Goal: Task Accomplishment & Management: Use online tool/utility

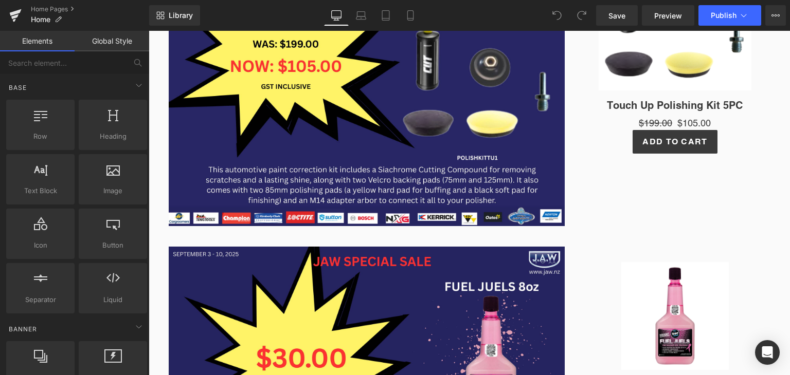
scroll to position [317, 0]
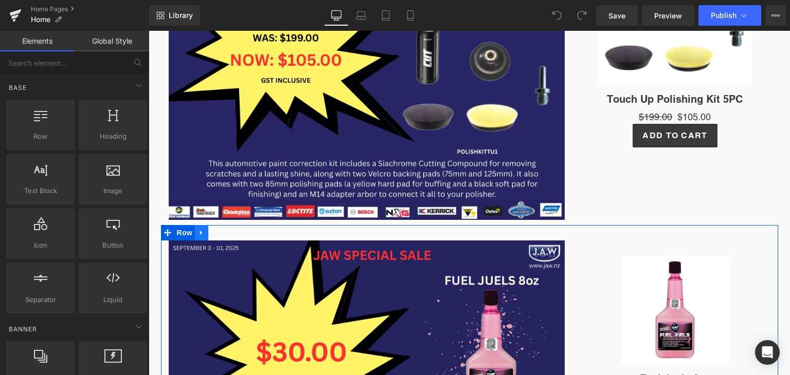
click at [198, 230] on icon at bounding box center [201, 233] width 7 height 8
click at [225, 235] on icon at bounding box center [228, 232] width 7 height 7
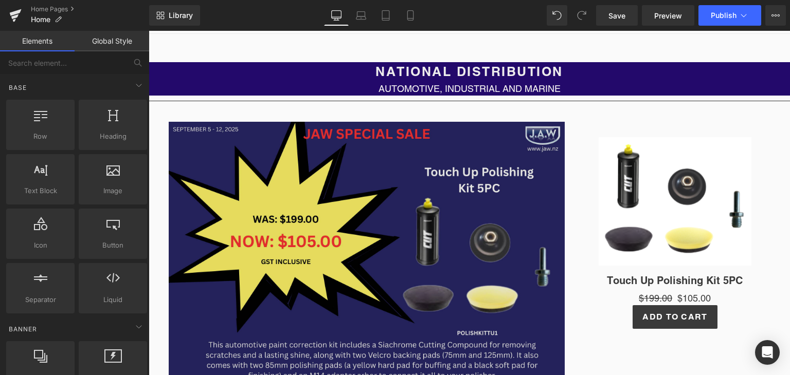
scroll to position [134, 0]
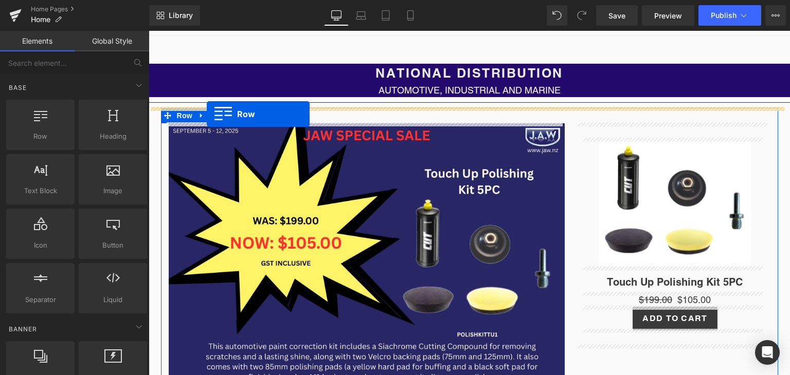
drag, startPoint x: 192, startPoint y: 151, endPoint x: 207, endPoint y: 114, distance: 39.4
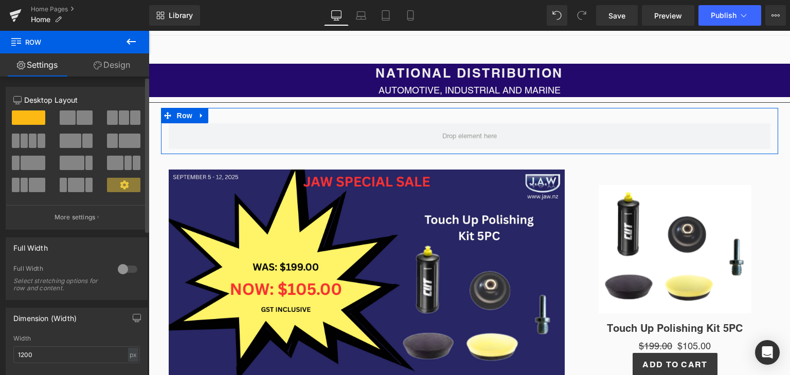
click at [77, 138] on span at bounding box center [71, 141] width 22 height 14
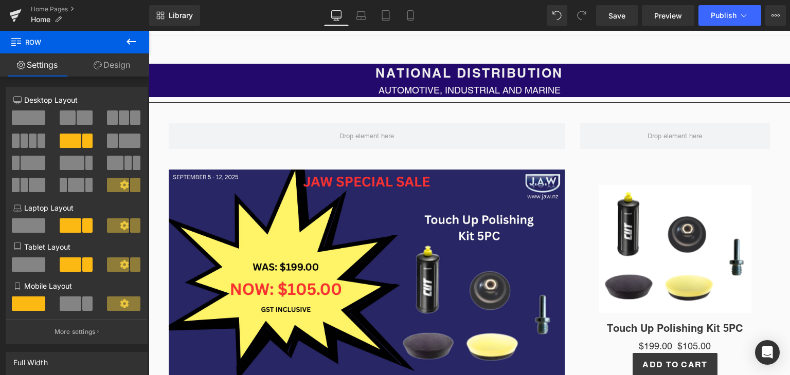
click at [126, 38] on icon at bounding box center [131, 41] width 12 height 12
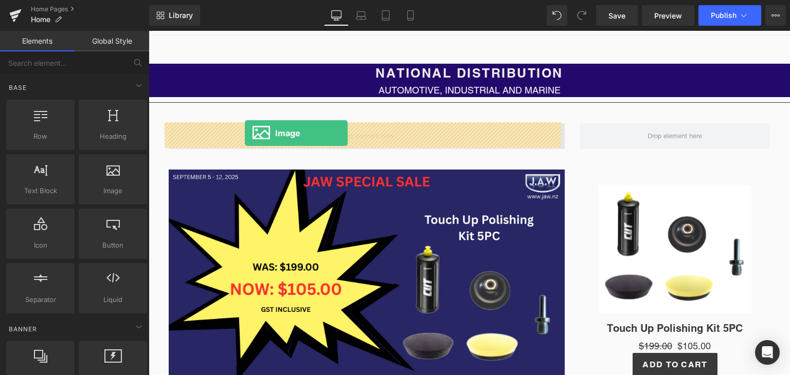
drag, startPoint x: 251, startPoint y: 214, endPoint x: 245, endPoint y: 134, distance: 81.0
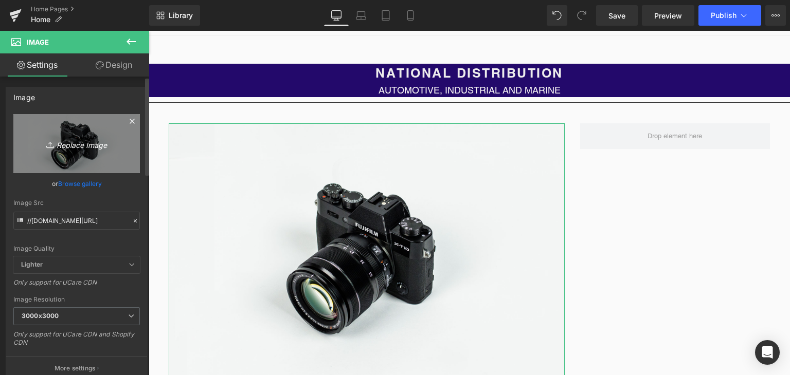
click at [84, 142] on icon "Replace Image" at bounding box center [76, 143] width 82 height 13
type input "C:\fakepath\CHEMZ PENETRENE SALE.png"
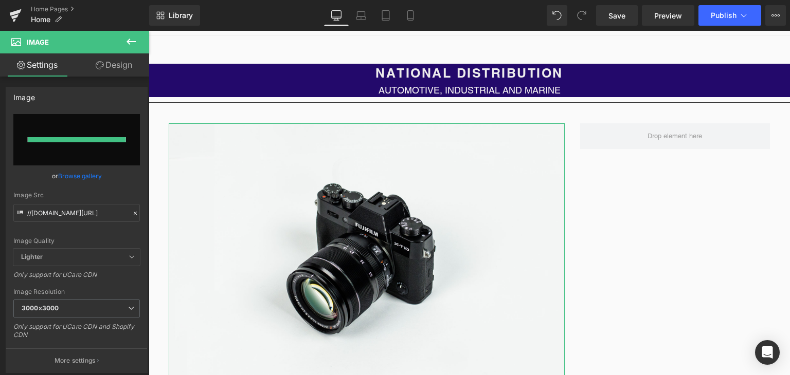
type input "[URL][DOMAIN_NAME]"
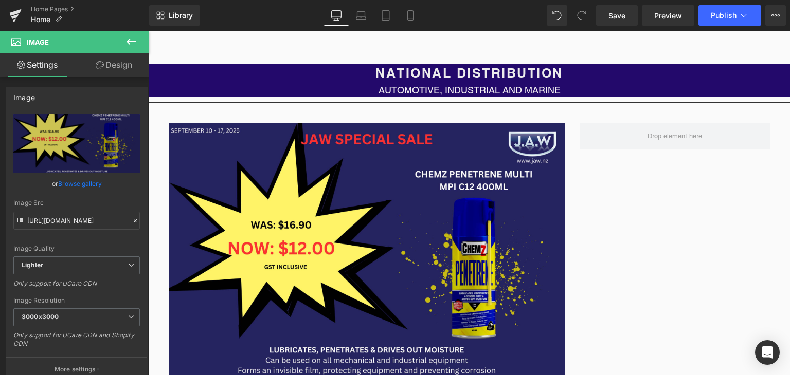
click at [132, 41] on icon at bounding box center [130, 42] width 9 height 6
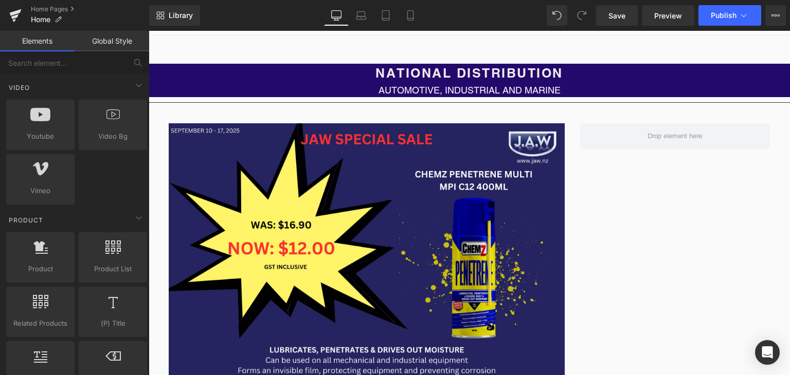
scroll to position [730, 0]
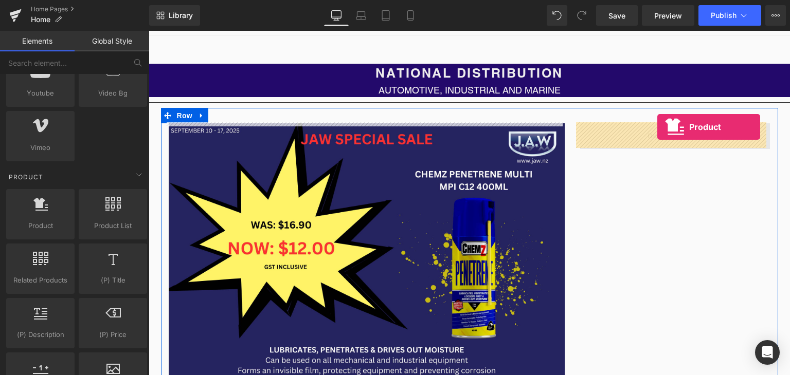
drag, startPoint x: 189, startPoint y: 237, endPoint x: 655, endPoint y: 128, distance: 478.4
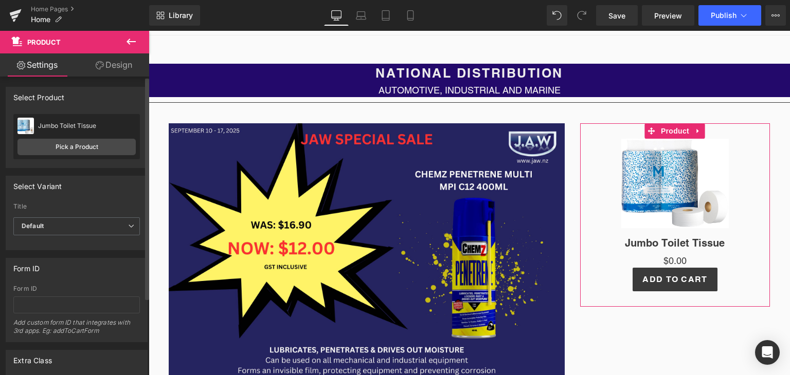
click at [103, 138] on div "Jumbo Toilet Tissue Jumbo Toilet Tissue Pick a Product" at bounding box center [76, 136] width 126 height 45
click at [98, 145] on link "Pick a Product" at bounding box center [76, 147] width 118 height 16
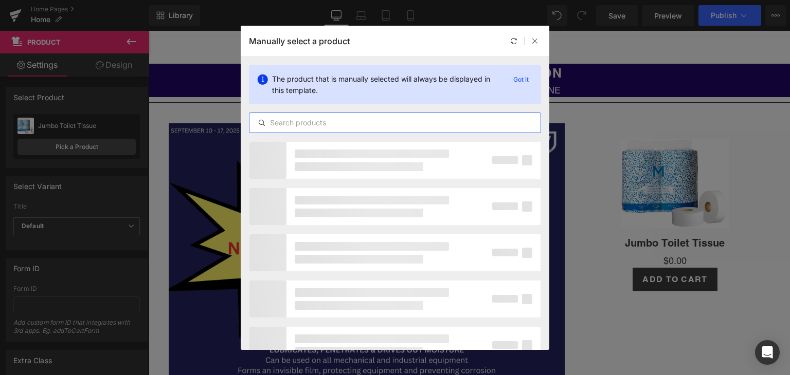
click at [341, 122] on input "text" at bounding box center [394, 123] width 291 height 12
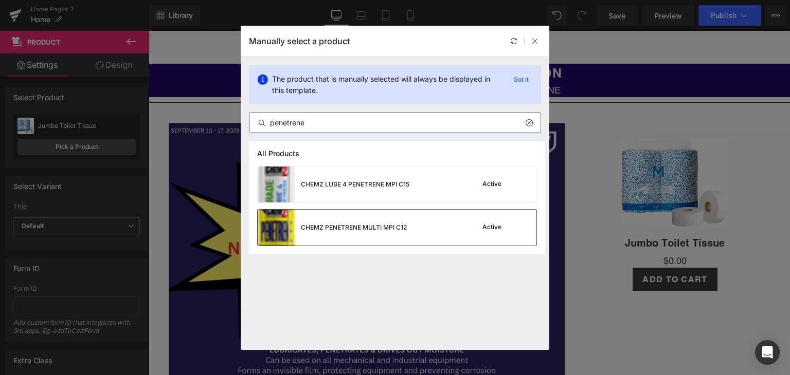
type input "penetrene"
click at [331, 235] on div "CHEMZ PENETRENE MULTI MPI C12" at bounding box center [332, 228] width 149 height 36
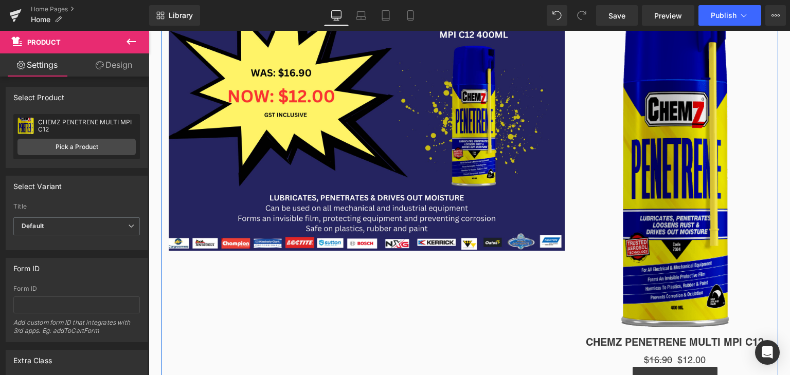
scroll to position [286, 0]
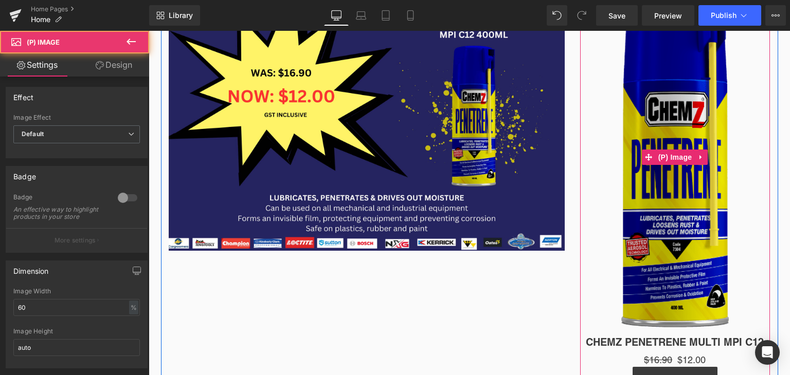
click at [663, 159] on div "Sale Off (P) Image" at bounding box center [675, 157] width 180 height 341
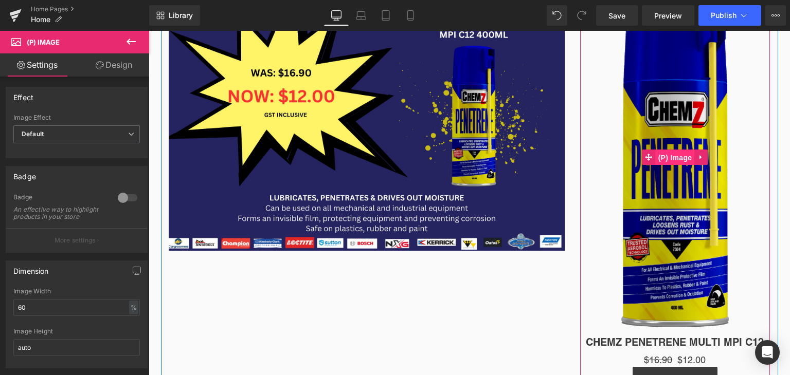
click at [670, 157] on span "(P) Image" at bounding box center [675, 157] width 39 height 15
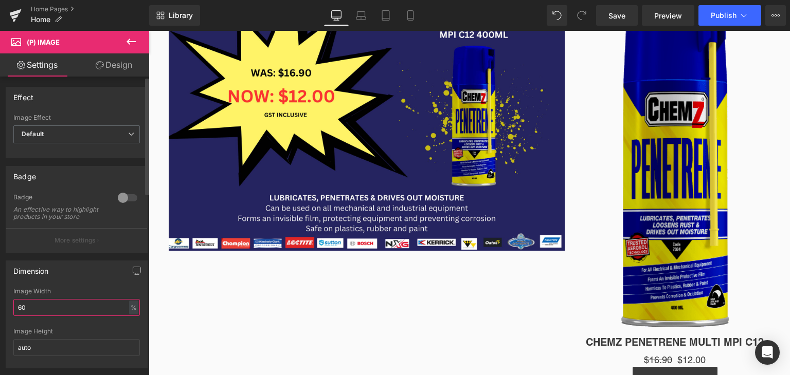
click at [82, 311] on input "60" at bounding box center [76, 307] width 126 height 17
type input "6"
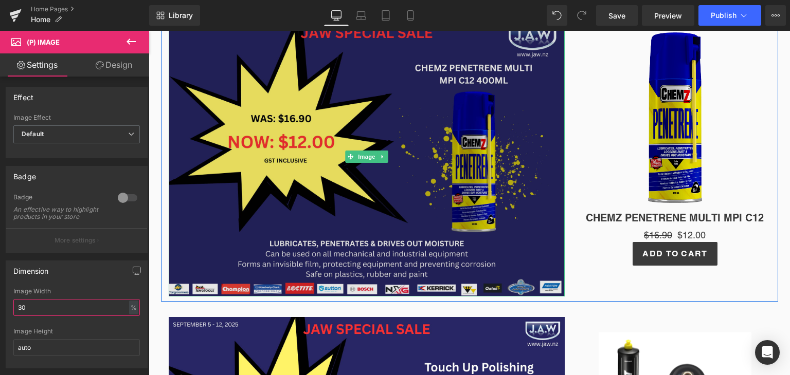
scroll to position [237, 0]
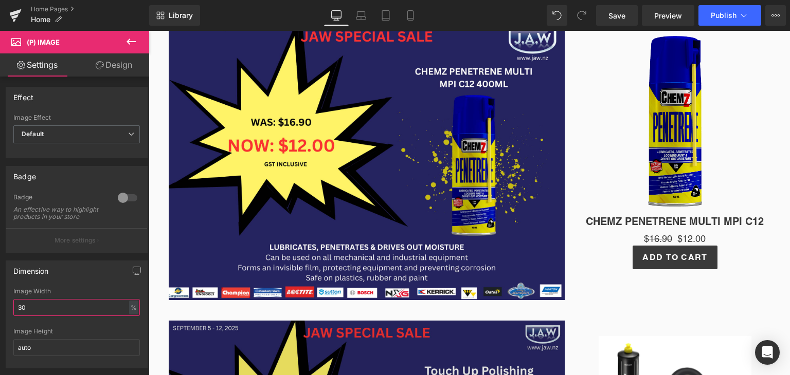
type input "30"
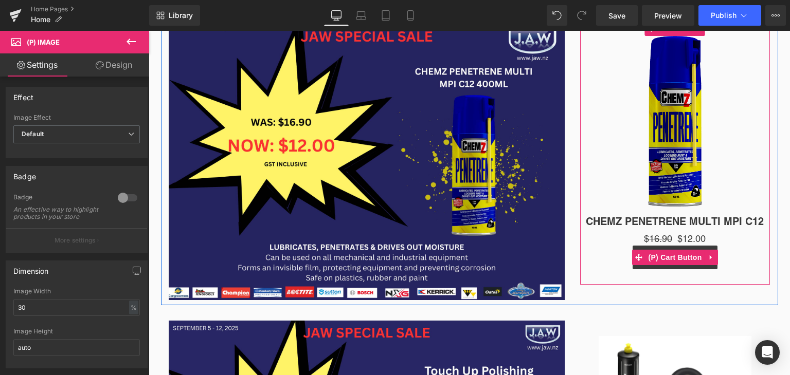
click at [608, 262] on div "Add To Cart" at bounding box center [675, 258] width 180 height 24
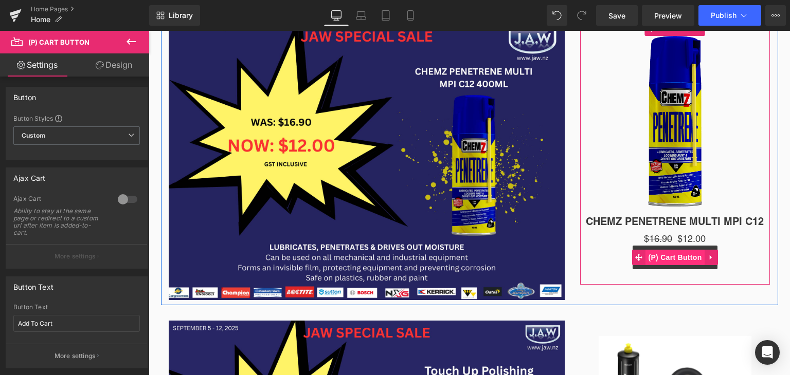
click at [674, 258] on span "(P) Cart Button" at bounding box center [674, 257] width 59 height 15
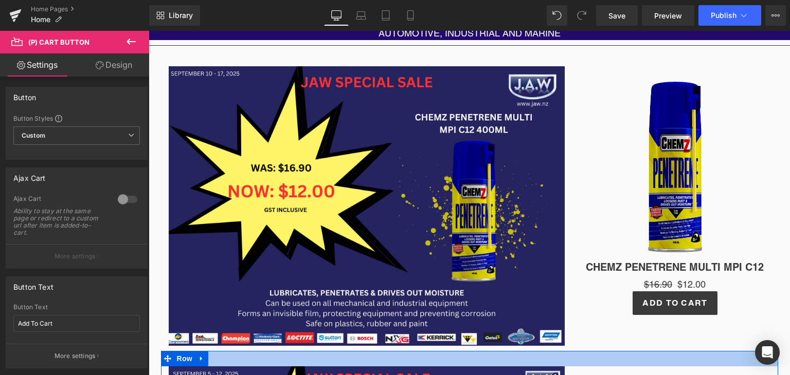
scroll to position [189, 0]
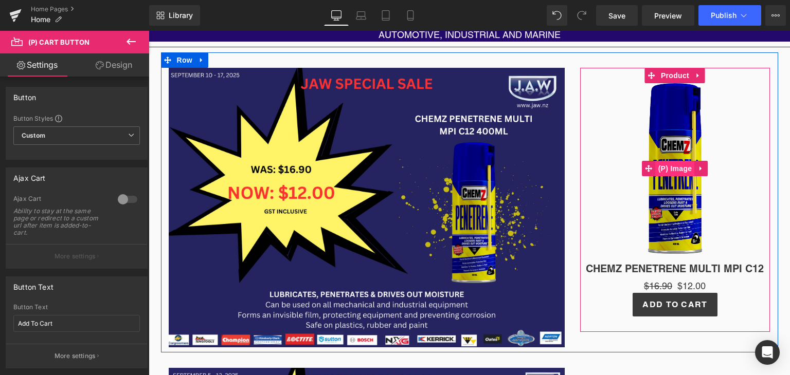
click at [671, 172] on span "(P) Image" at bounding box center [675, 168] width 39 height 15
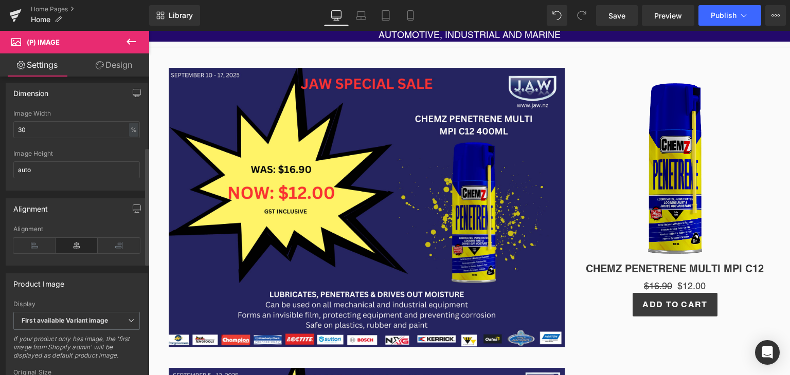
scroll to position [341, 0]
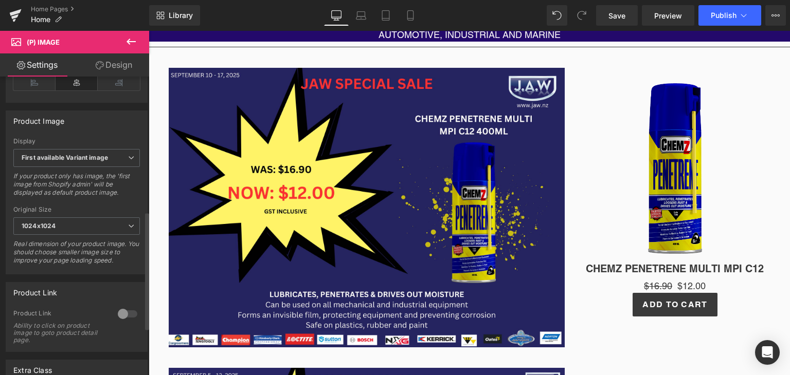
click at [119, 319] on div at bounding box center [127, 314] width 25 height 16
